Goal: Task Accomplishment & Management: Manage account settings

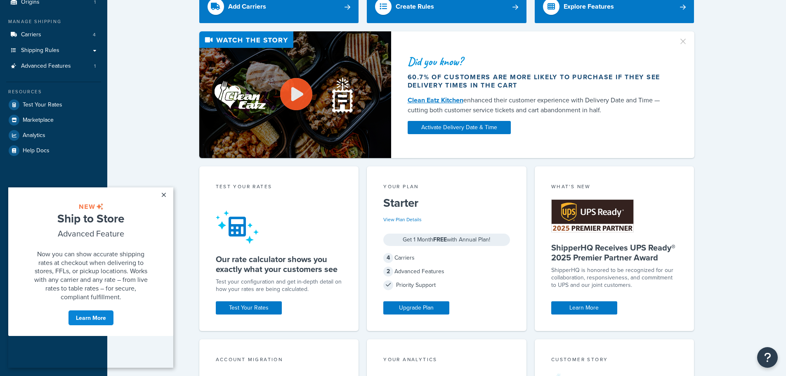
scroll to position [83, 0]
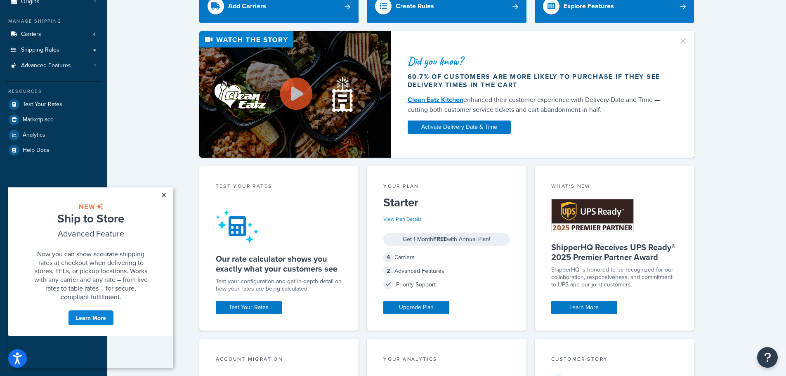
click at [160, 194] on link "×" at bounding box center [163, 194] width 14 height 15
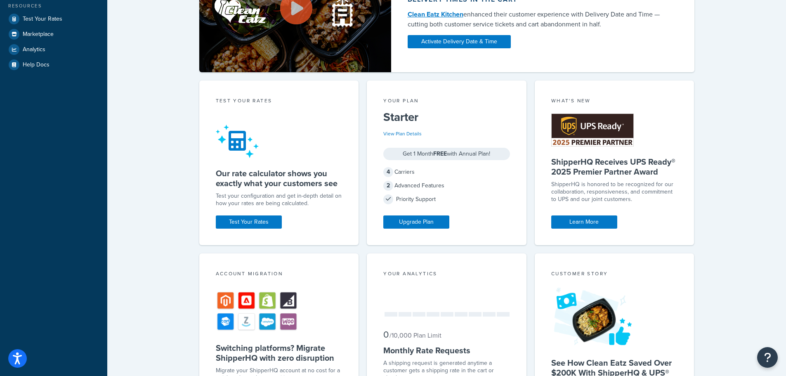
scroll to position [0, 0]
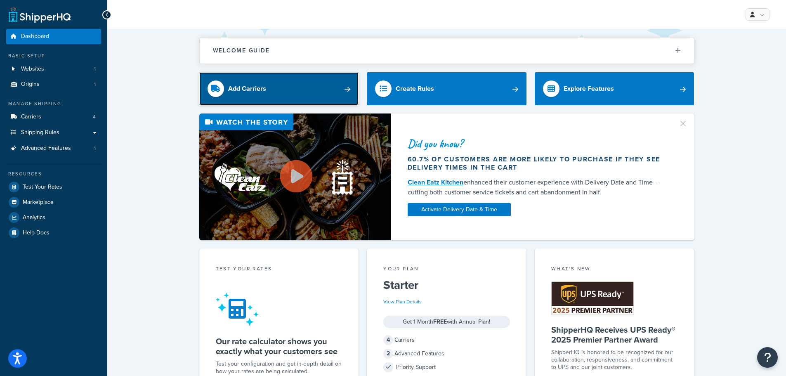
click at [322, 93] on link "Add Carriers" at bounding box center [279, 88] width 160 height 33
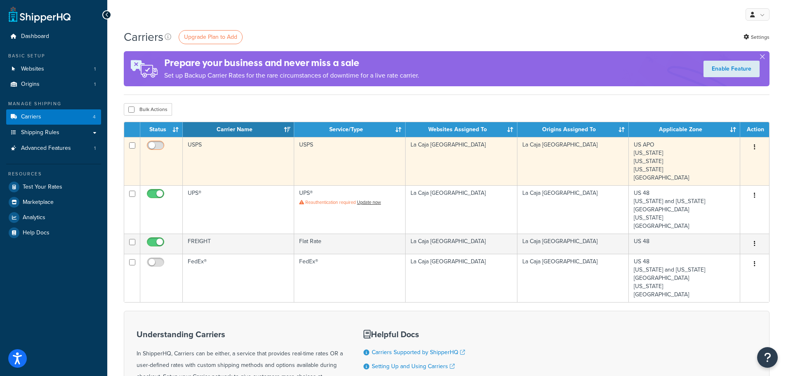
click at [152, 144] on input "checkbox" at bounding box center [156, 147] width 23 height 10
checkbox input "true"
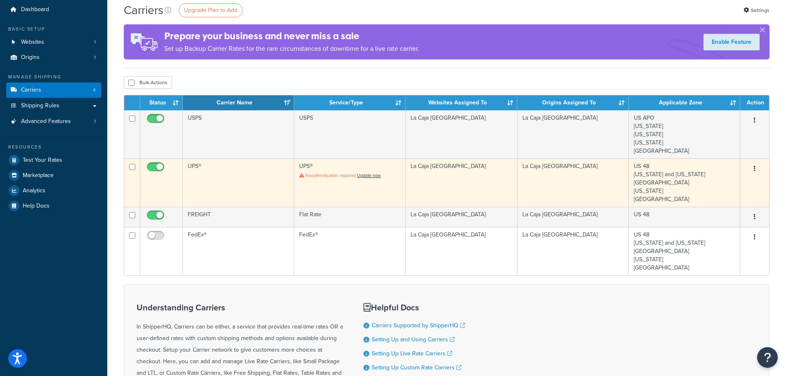
scroll to position [41, 0]
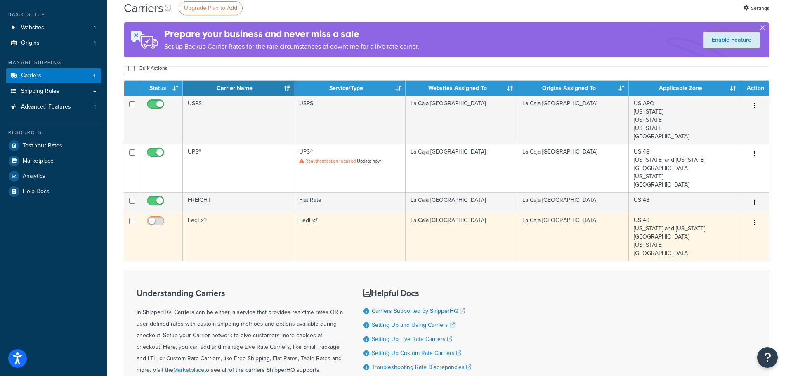
click at [154, 221] on input "checkbox" at bounding box center [156, 223] width 23 height 10
checkbox input "true"
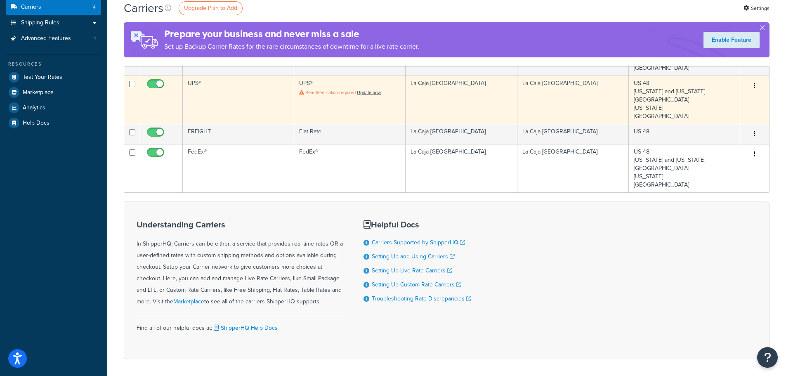
scroll to position [60, 0]
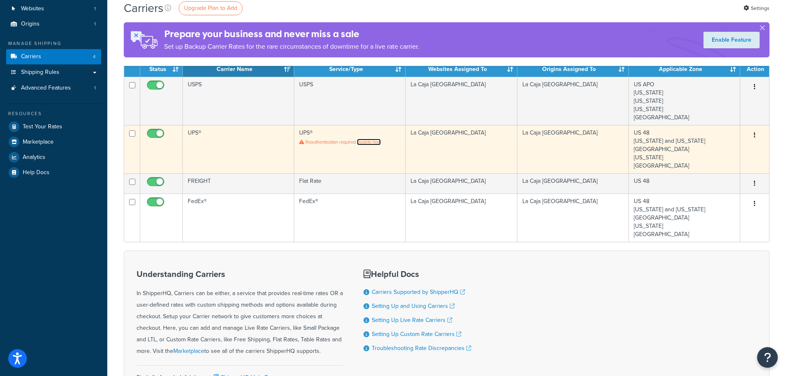
click at [373, 143] on link "Update now" at bounding box center [369, 142] width 24 height 7
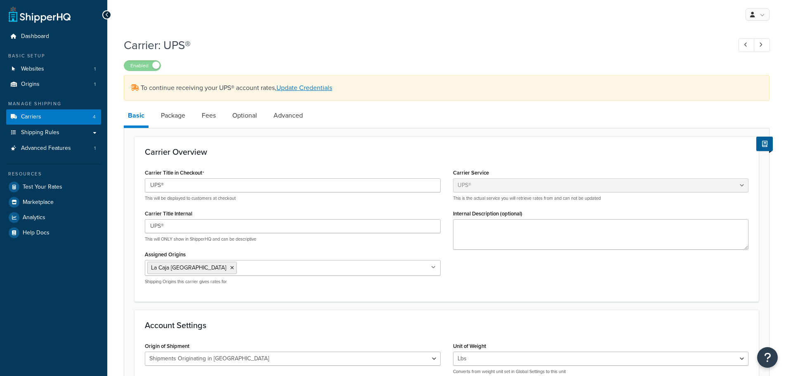
select select "ups"
select select "us"
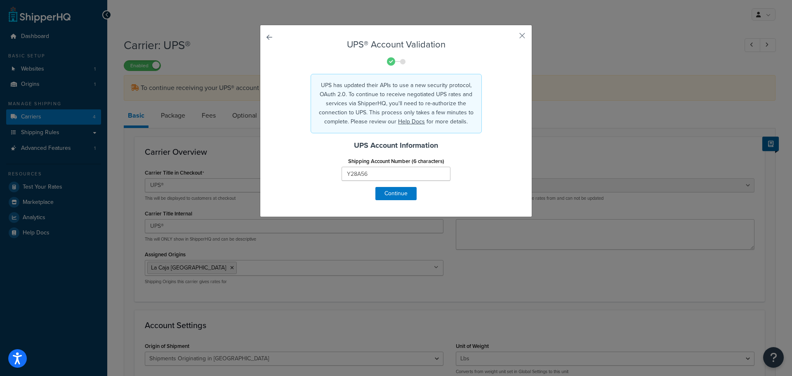
click at [525, 35] on div "UPS® Account Validation UPS has updated their APIs to use a new security protoc…" at bounding box center [396, 121] width 272 height 192
click at [511, 38] on button "button" at bounding box center [510, 39] width 2 height 2
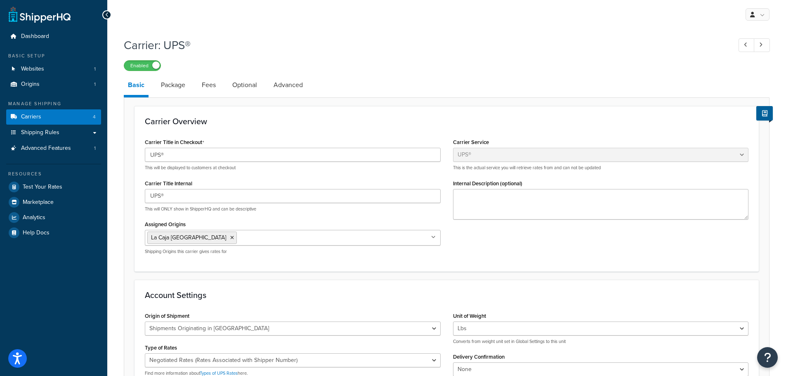
scroll to position [27, 0]
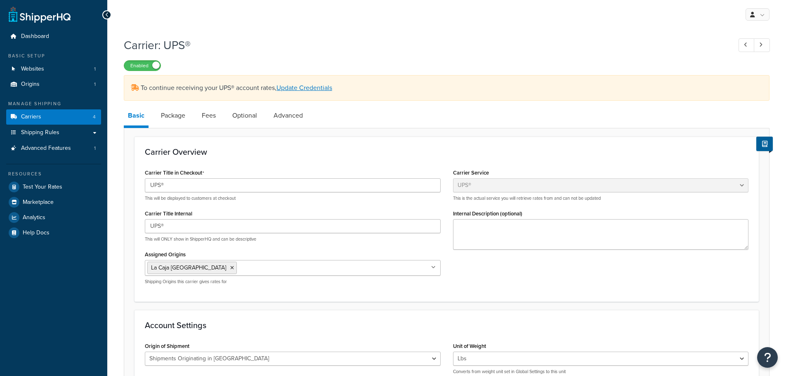
select select "ups"
select select "us"
click at [302, 90] on link "Update Credentials" at bounding box center [305, 87] width 56 height 9
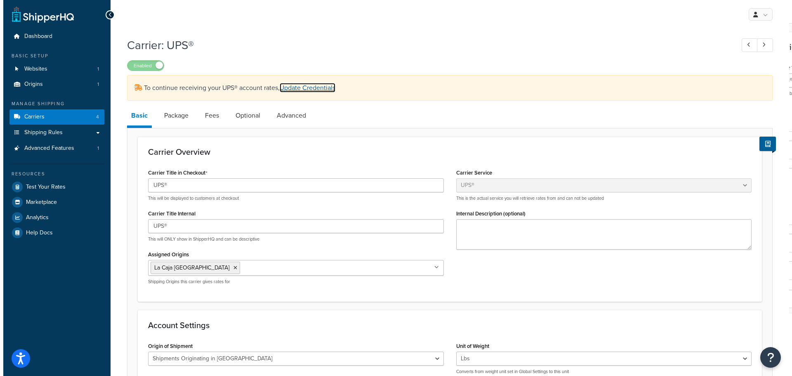
scroll to position [41, 0]
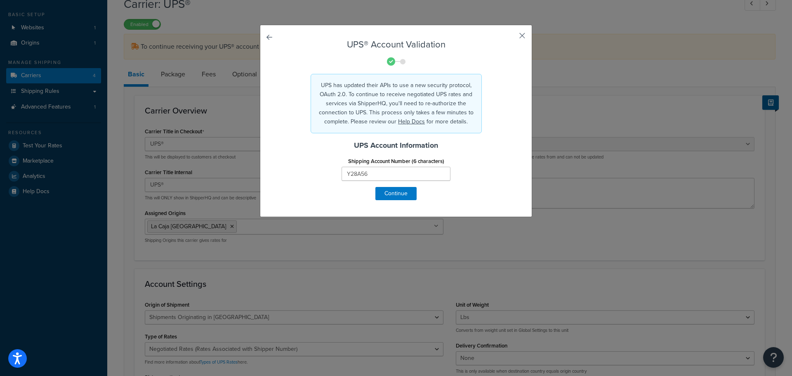
click at [511, 38] on button "button" at bounding box center [510, 39] width 2 height 2
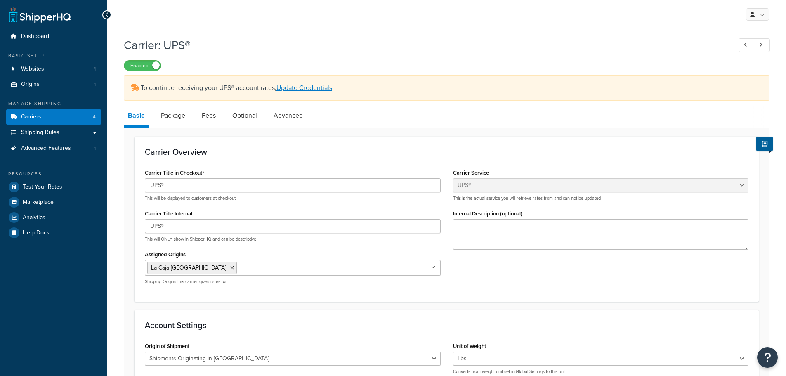
select select "ups"
select select "us"
click at [69, 113] on link "Carriers 4" at bounding box center [53, 116] width 95 height 15
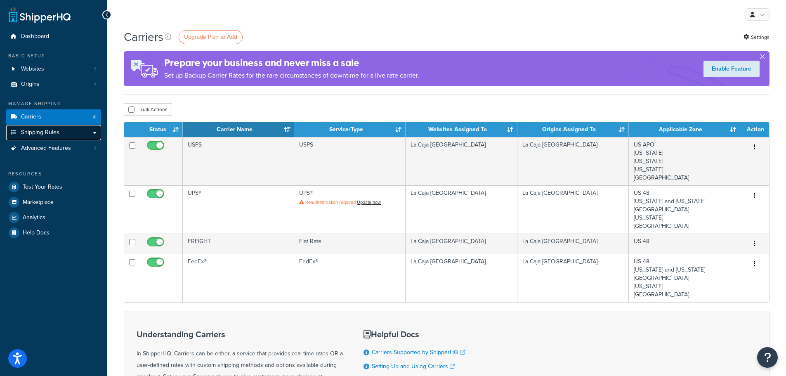
click at [40, 130] on span "Shipping Rules" at bounding box center [40, 132] width 38 height 7
